Goal: Register for event/course

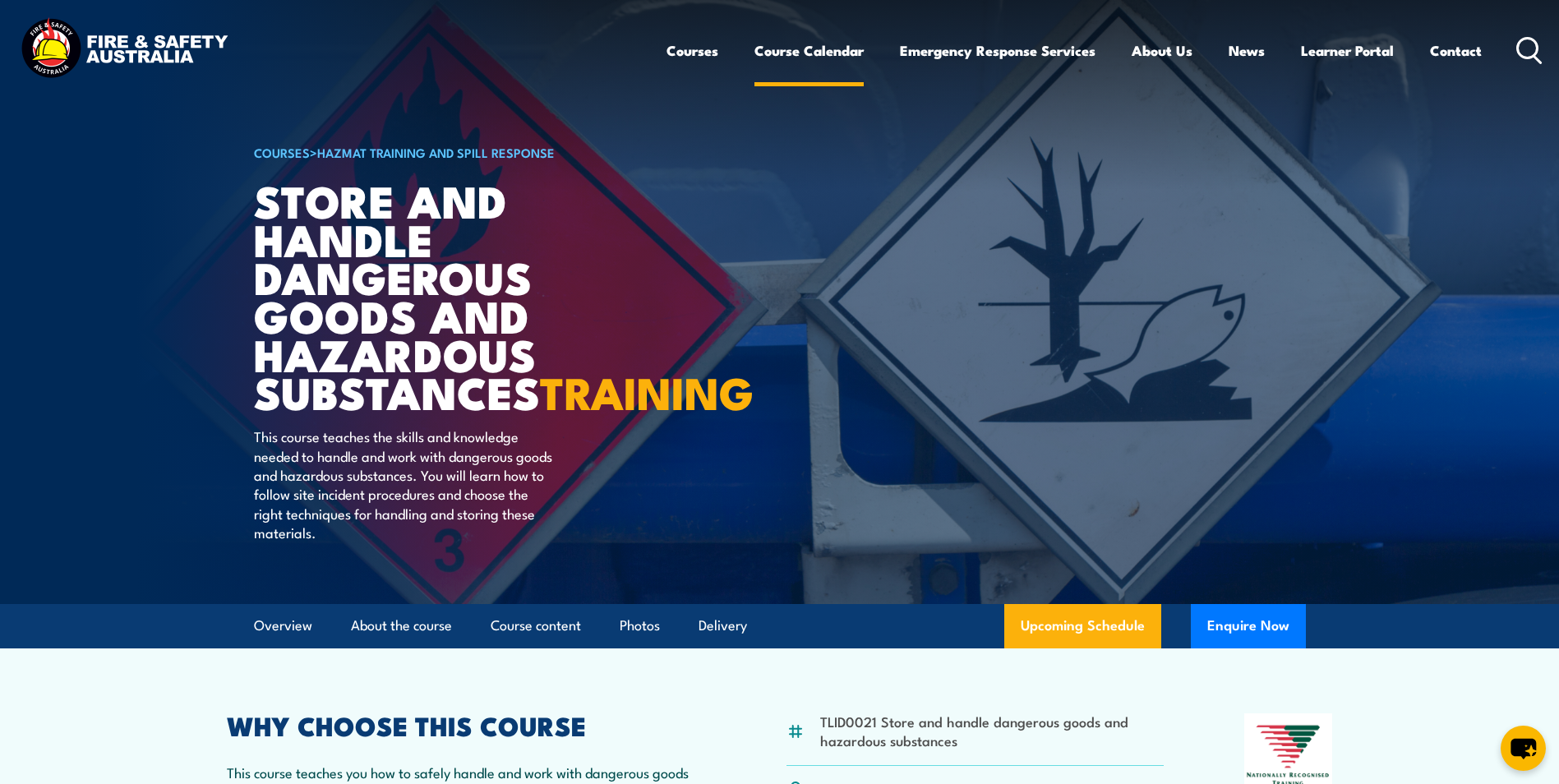
click at [800, 52] on link "Course Calendar" at bounding box center [809, 51] width 109 height 44
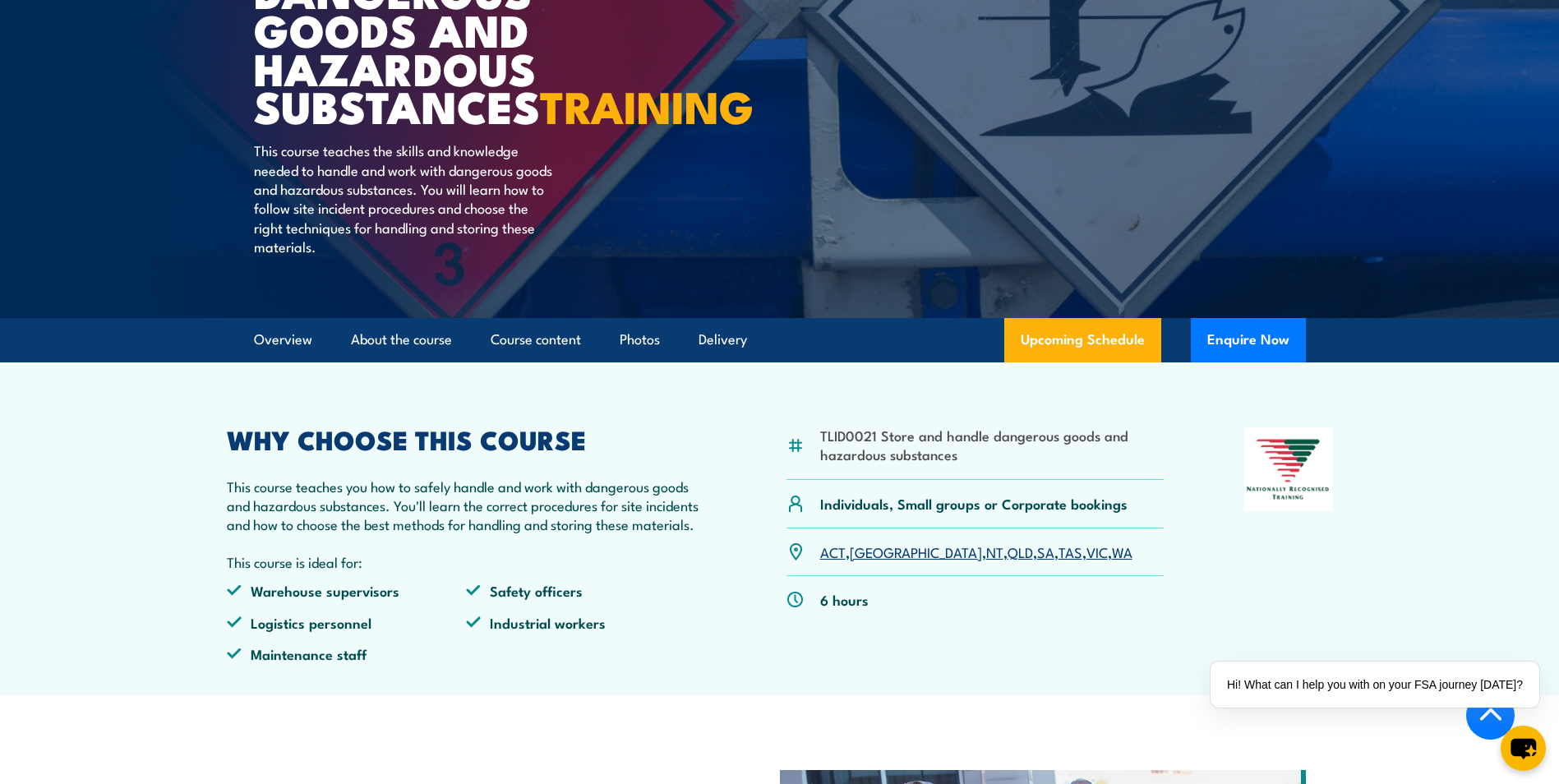
scroll to position [246, 0]
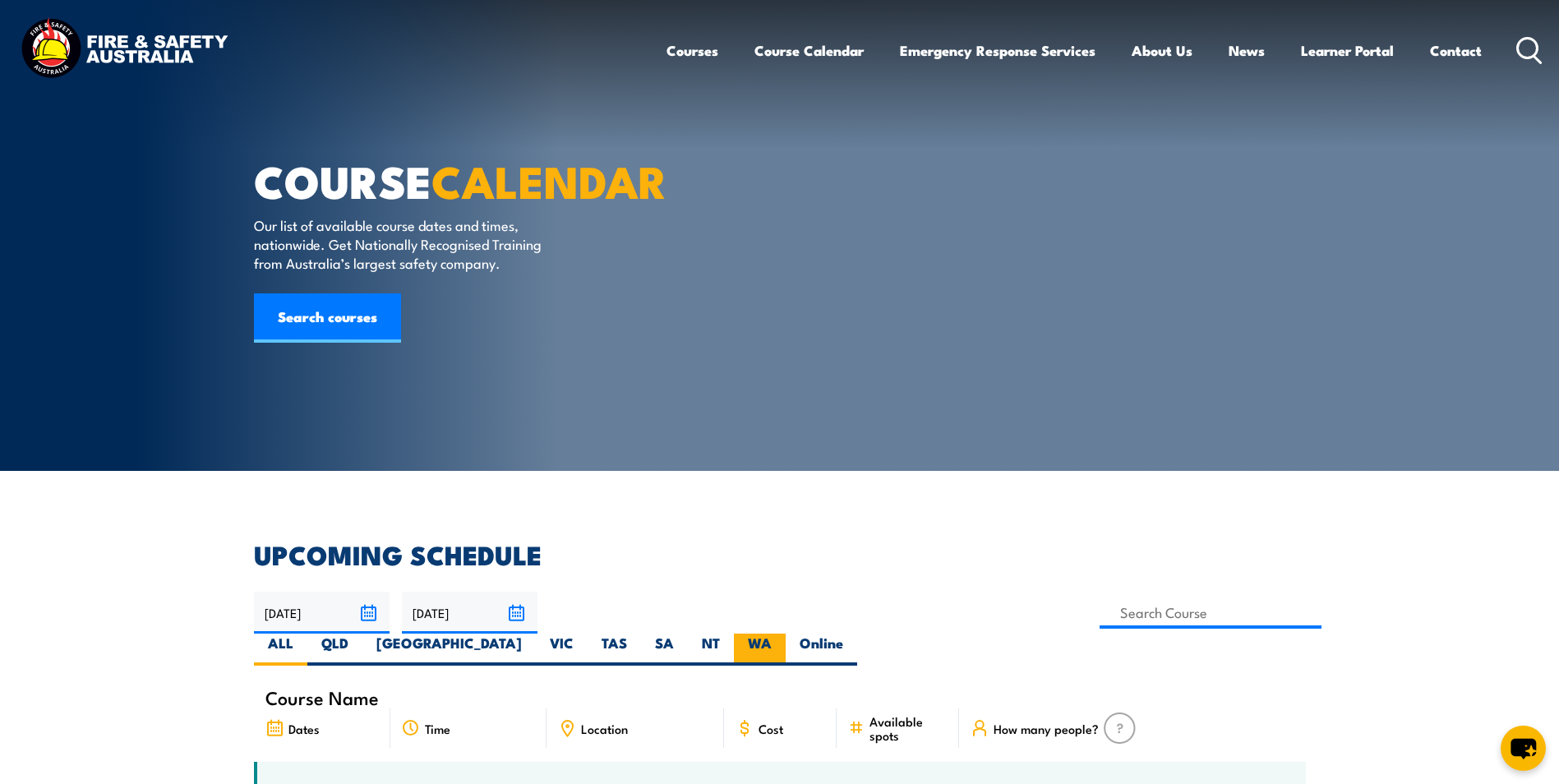
click at [786, 634] on label "WA" at bounding box center [759, 649] width 52 height 32
click at [782, 634] on input "WA" at bounding box center [777, 639] width 11 height 11
radio input "true"
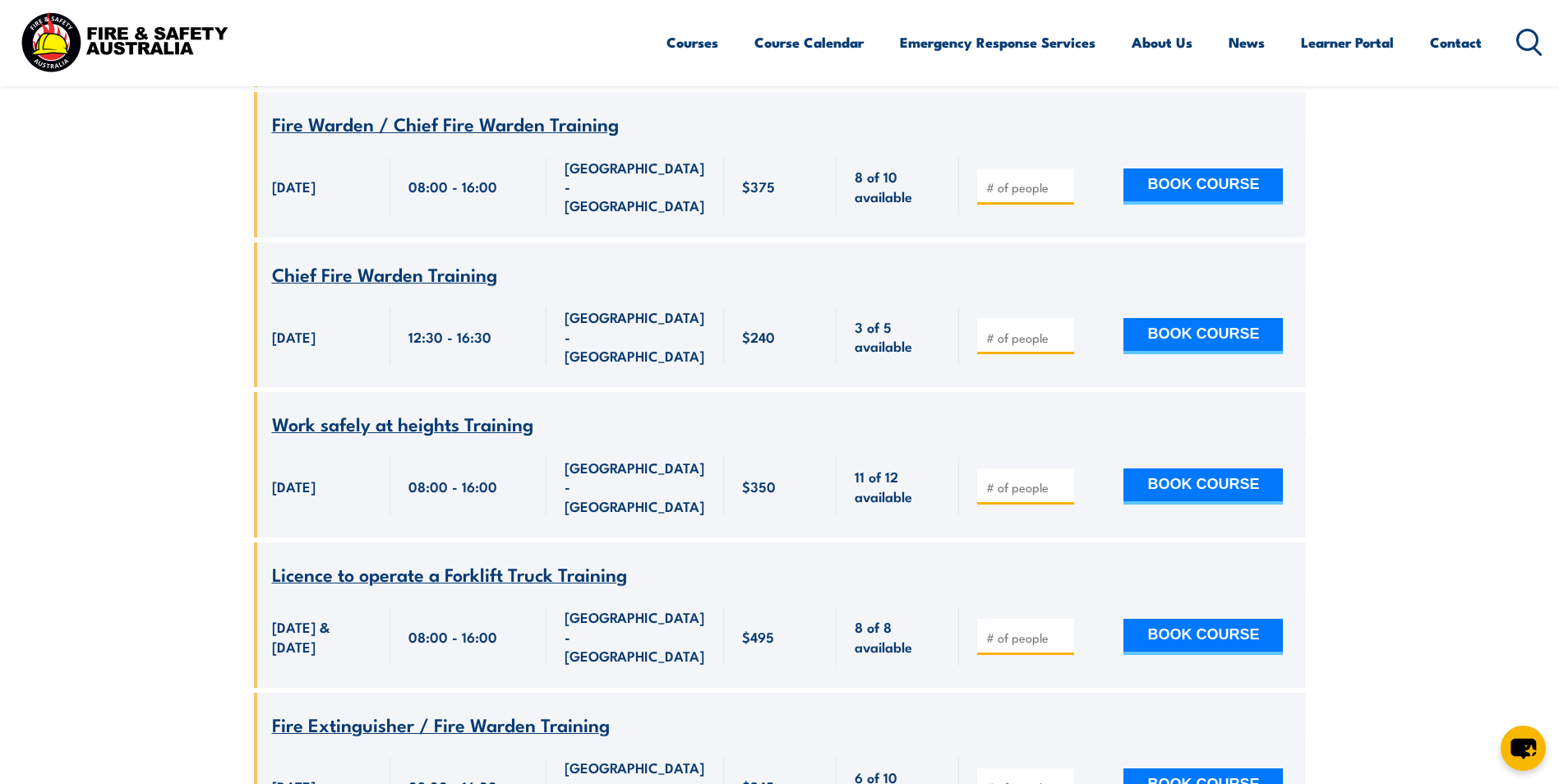
scroll to position [3911, 0]
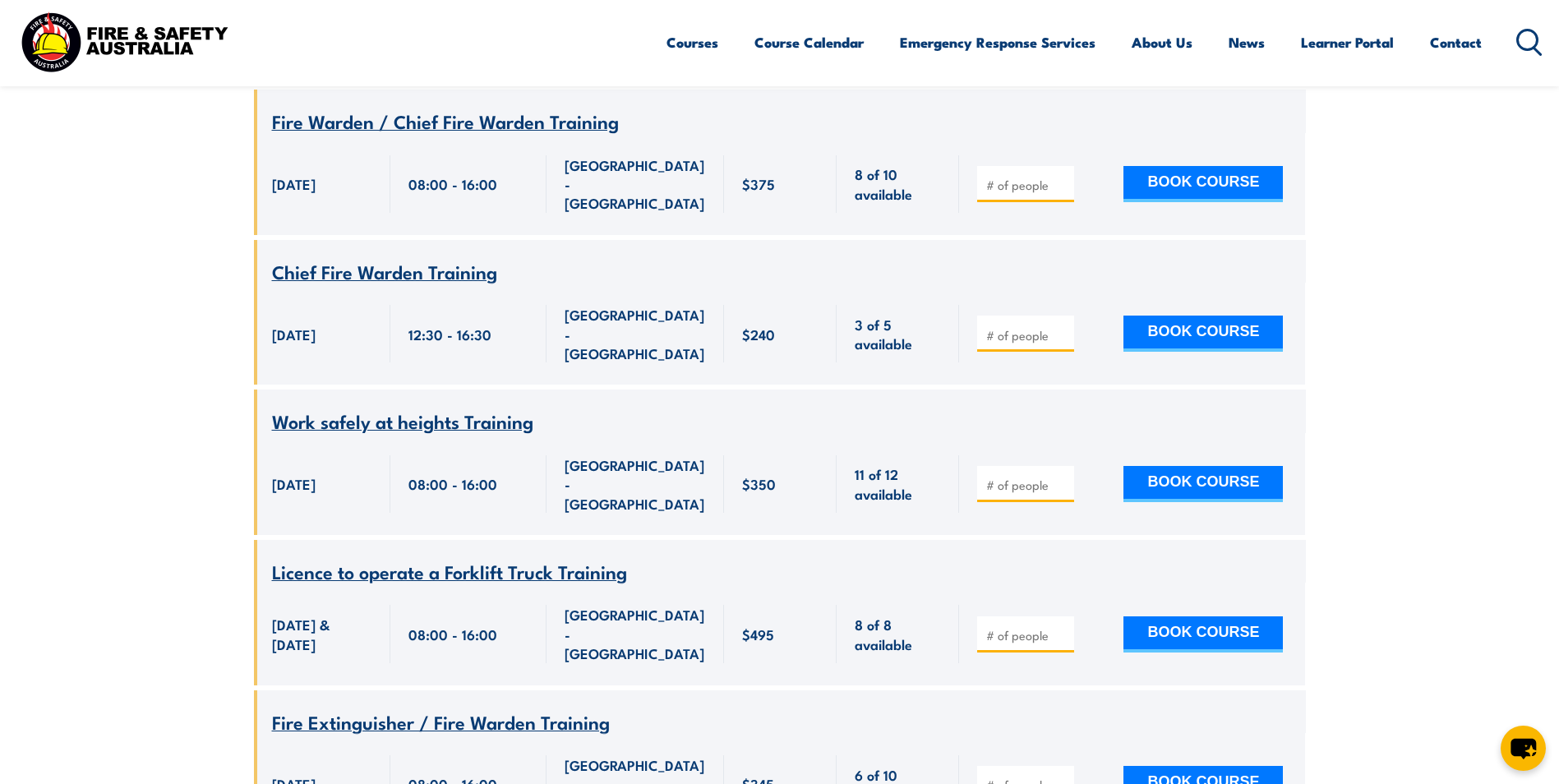
type input "1"
drag, startPoint x: 1200, startPoint y: 445, endPoint x: 1229, endPoint y: 445, distance: 29.0
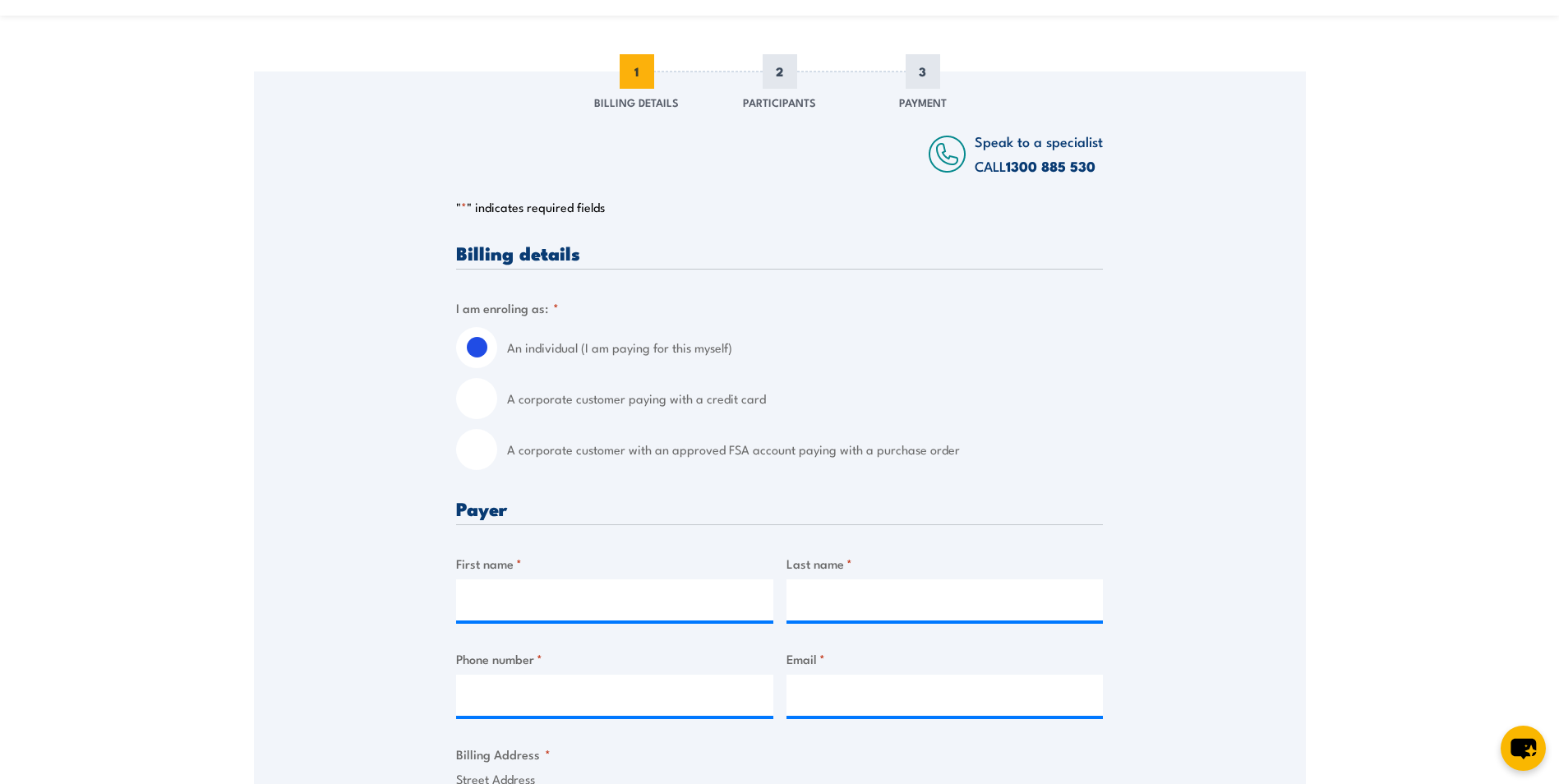
scroll to position [246, 0]
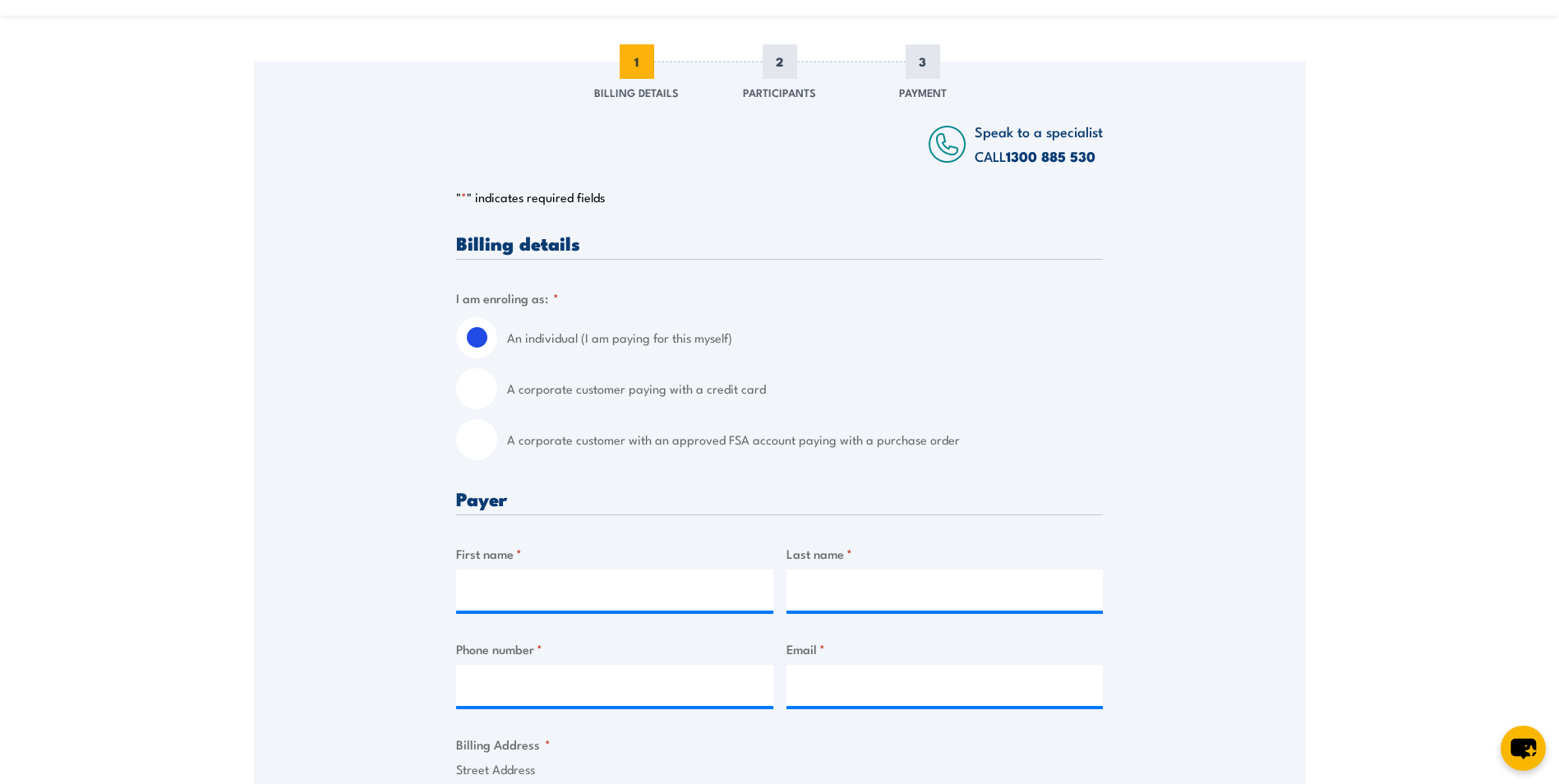
click at [474, 444] on input "A corporate customer with an approved FSA account paying with a purchase order" at bounding box center [476, 439] width 41 height 41
radio input "true"
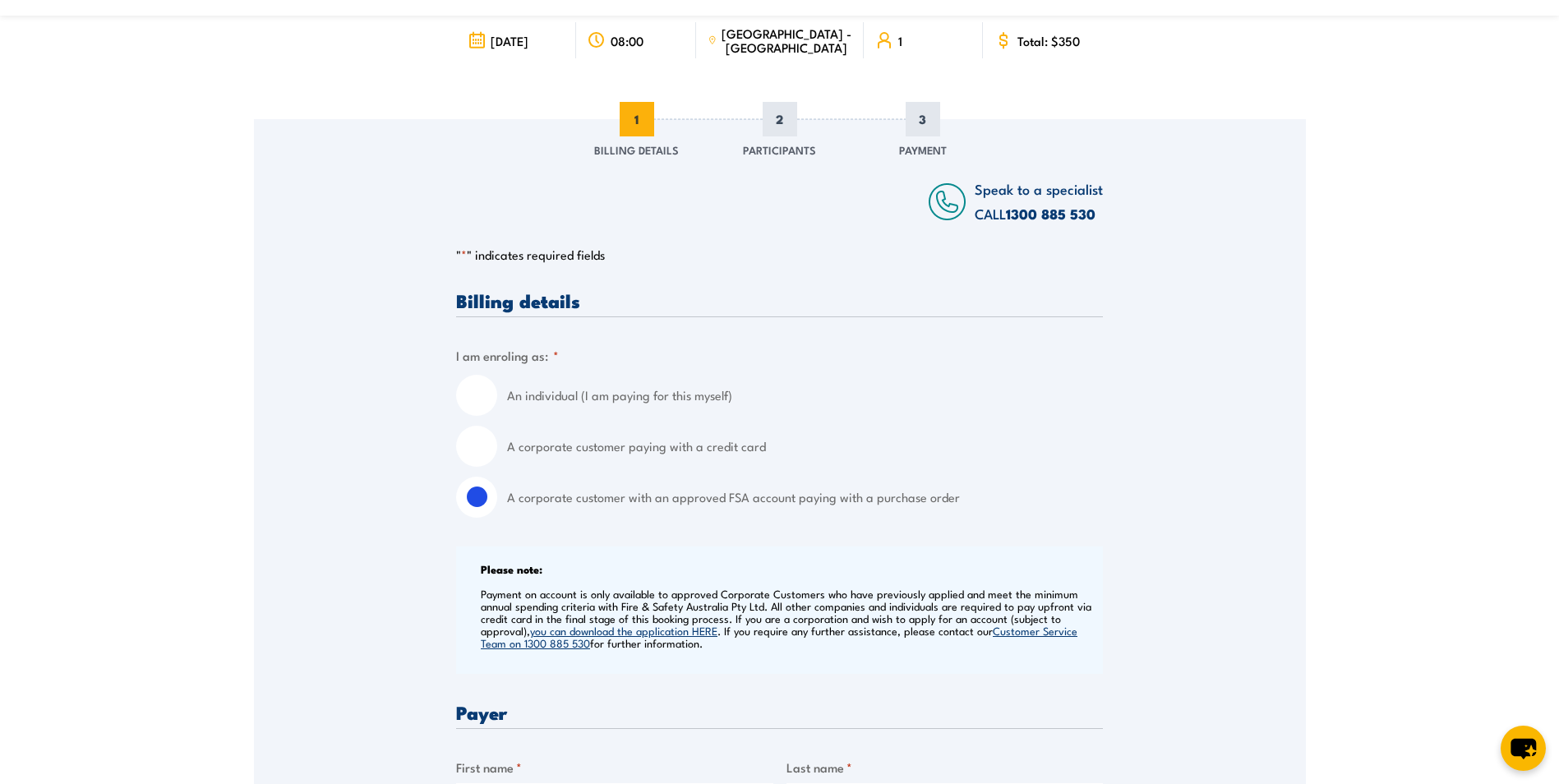
scroll to position [0, 0]
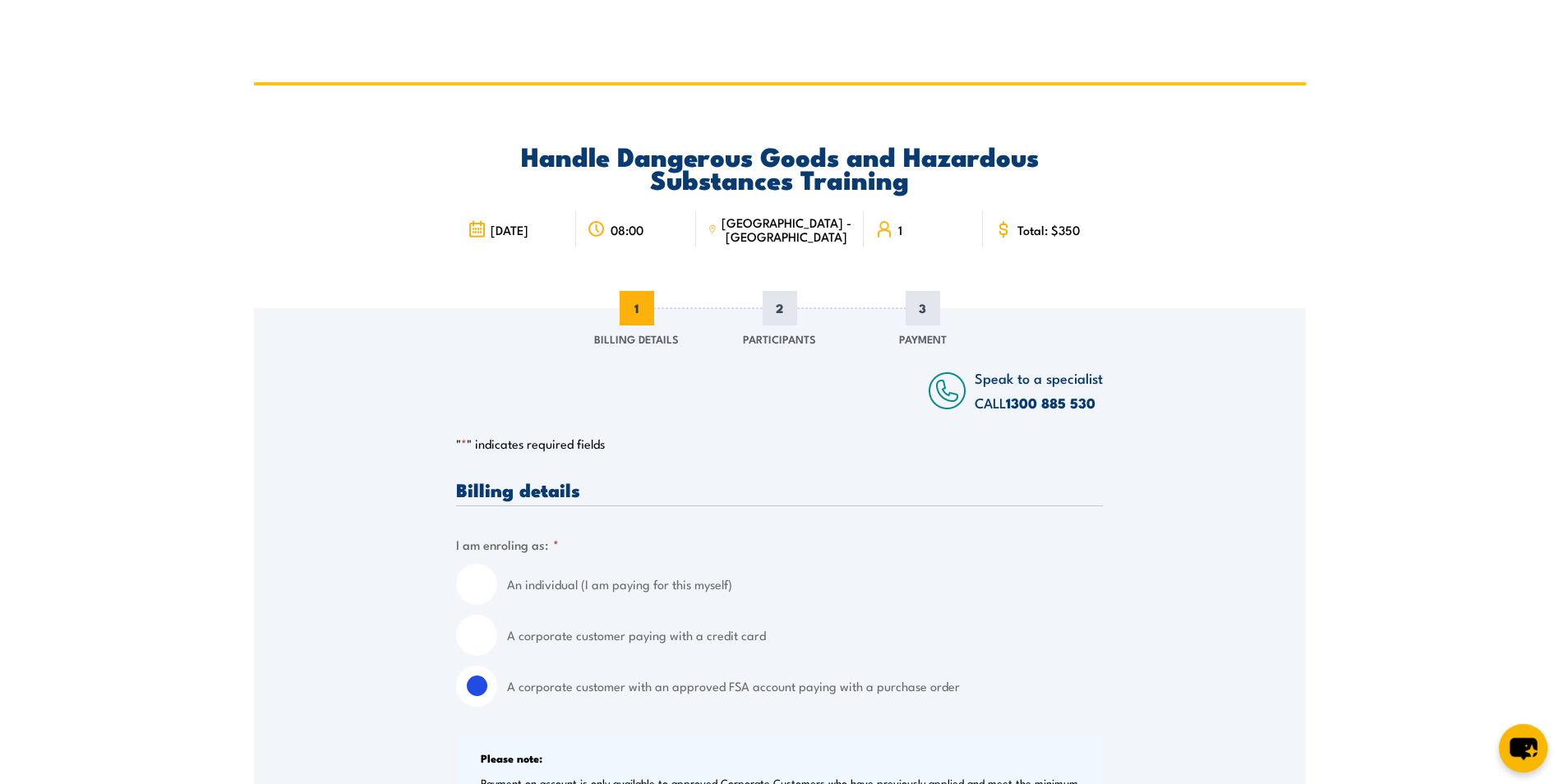
click at [1514, 741] on icon "chat-button" at bounding box center [1523, 748] width 27 height 22
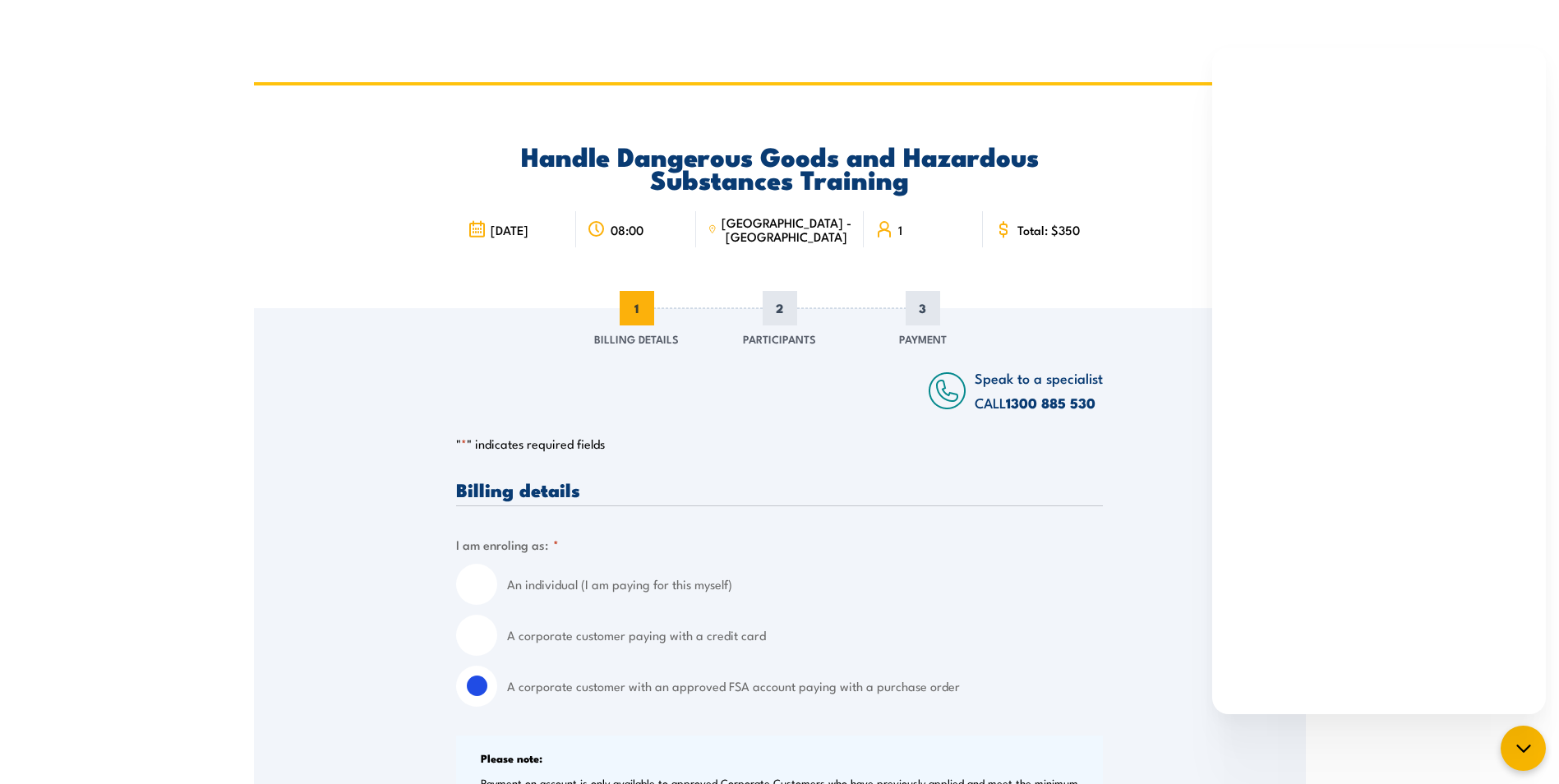
click at [1072, 50] on html "Handle Dangerous Goods and Hazardous Substances Training 10 November 2025 08:00…" at bounding box center [780, 392] width 1559 height 784
click at [1517, 750] on icon "chat-button" at bounding box center [1523, 748] width 21 height 21
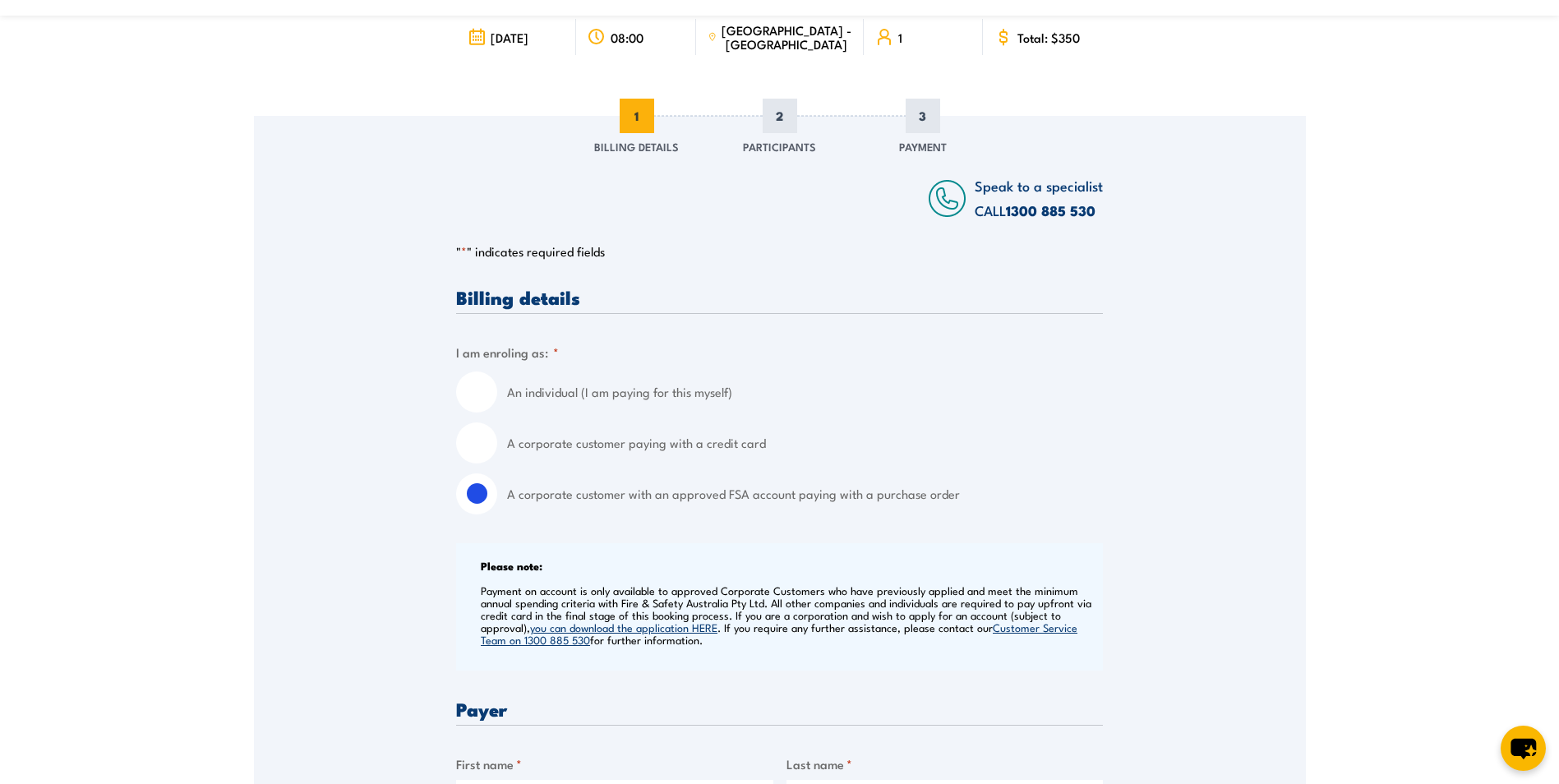
scroll to position [246, 0]
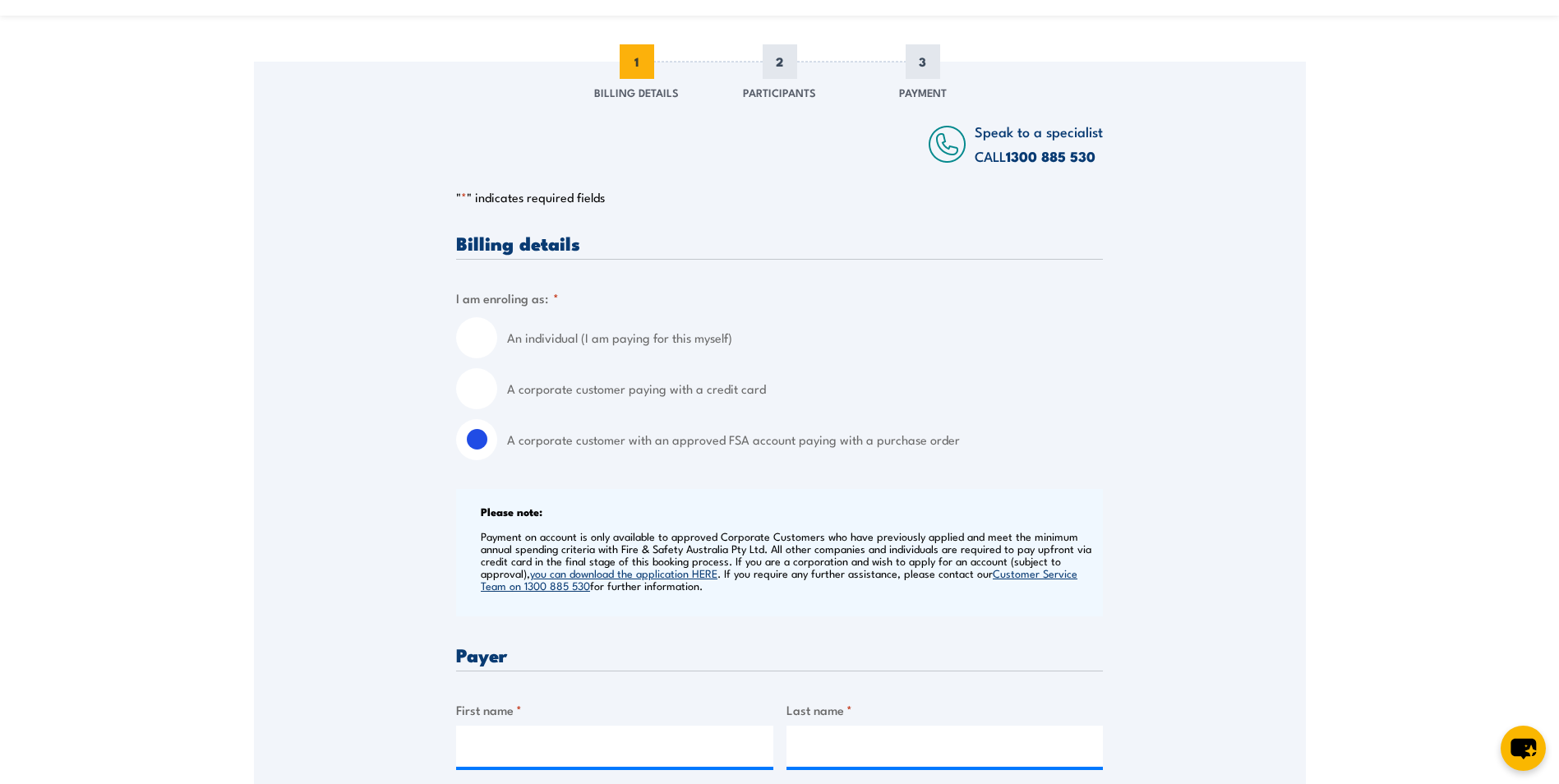
click at [470, 380] on input "A corporate customer paying with a credit card" at bounding box center [476, 388] width 41 height 41
radio input "true"
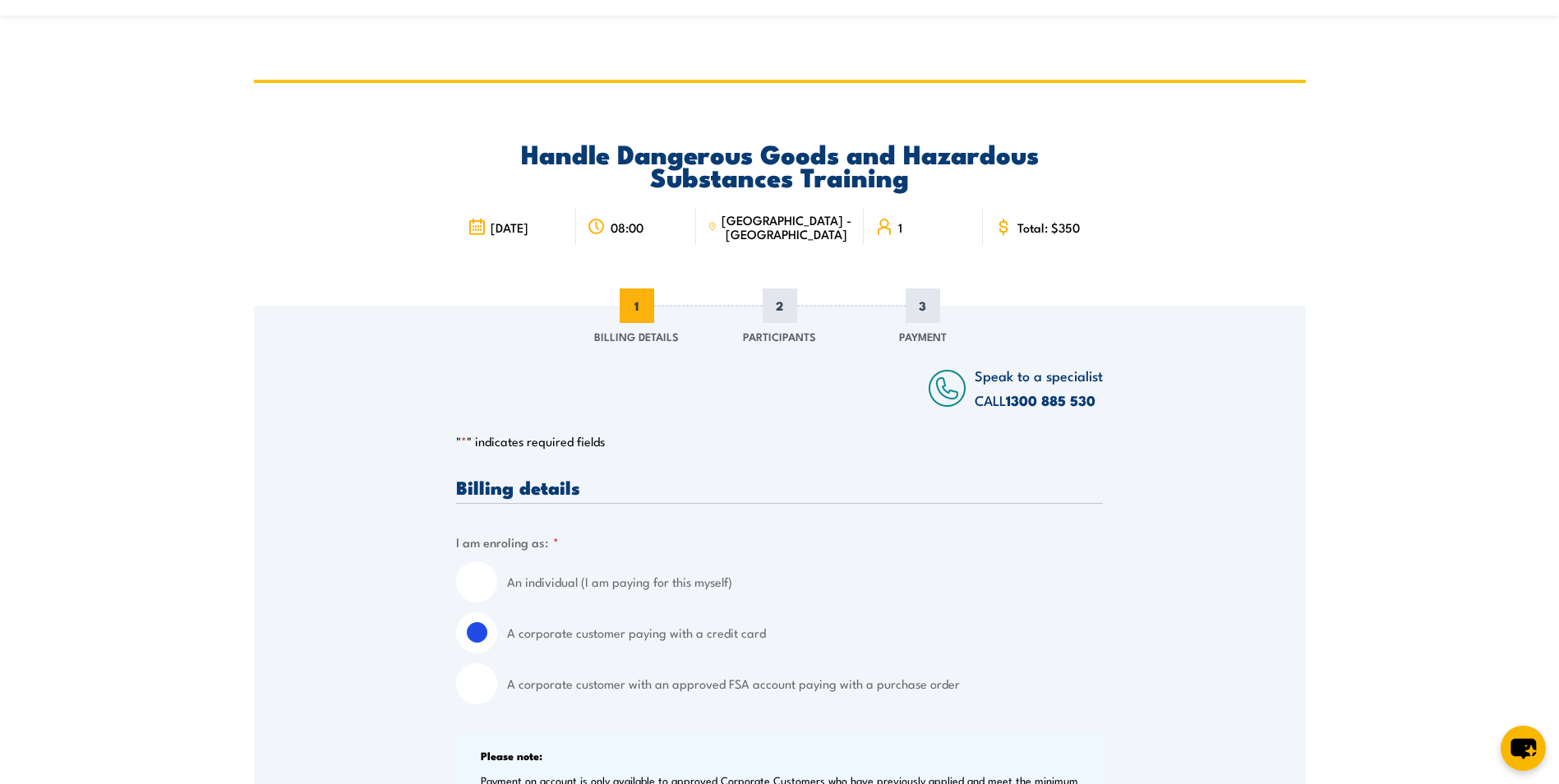
scroll to position [0, 0]
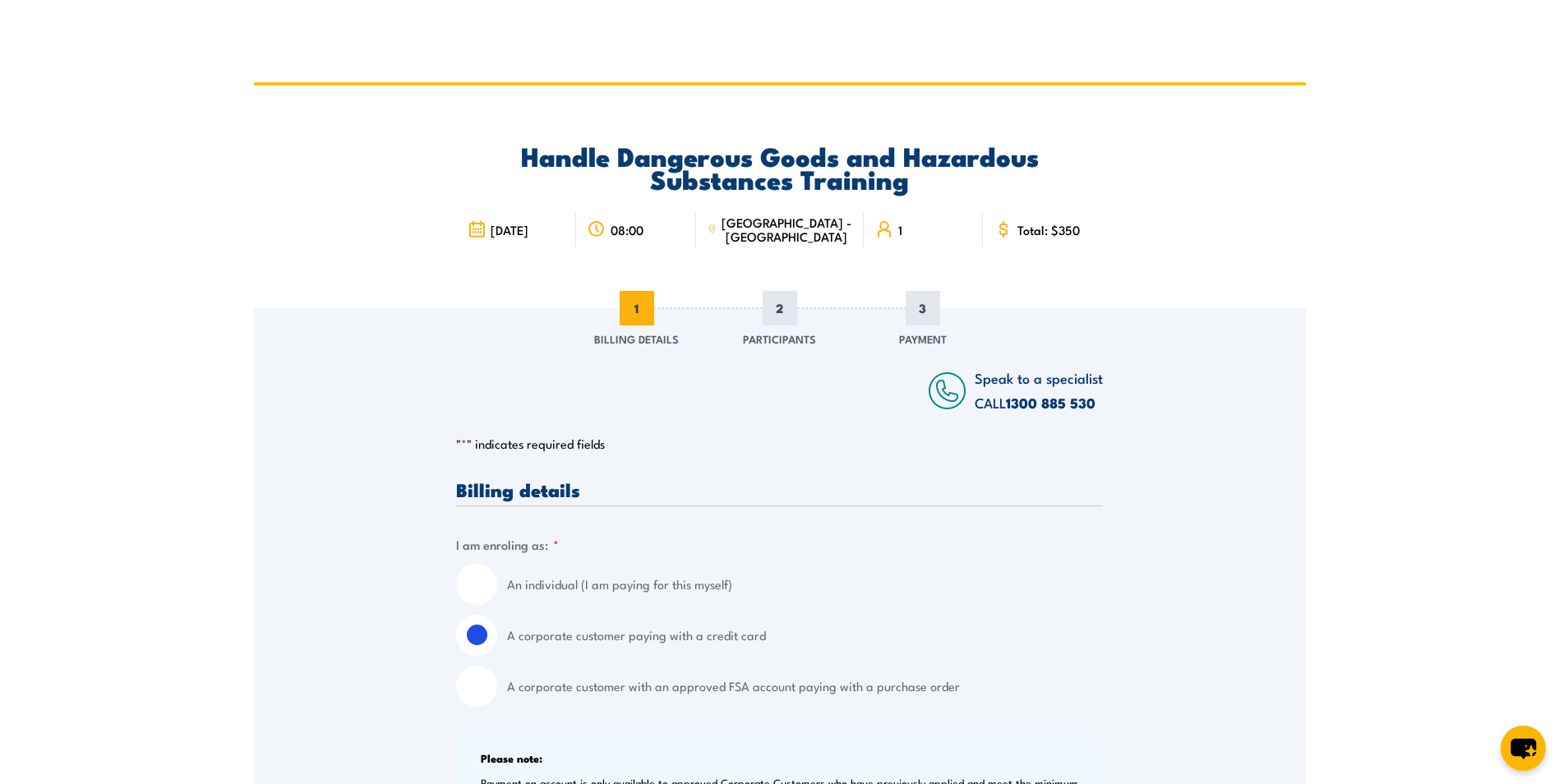
drag, startPoint x: 474, startPoint y: 583, endPoint x: 496, endPoint y: 573, distance: 24.2
click at [474, 583] on input "An individual (I am paying for this myself)" at bounding box center [476, 583] width 41 height 41
radio input "true"
